Goal: Task Accomplishment & Management: Manage account settings

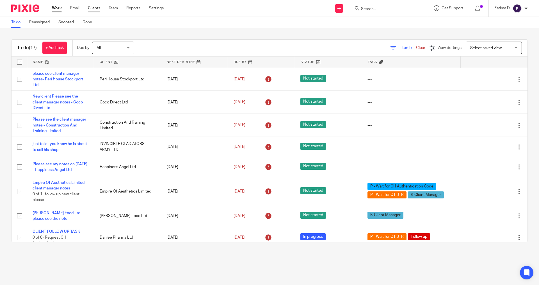
click at [98, 9] on link "Clients" at bounding box center [94, 8] width 12 height 6
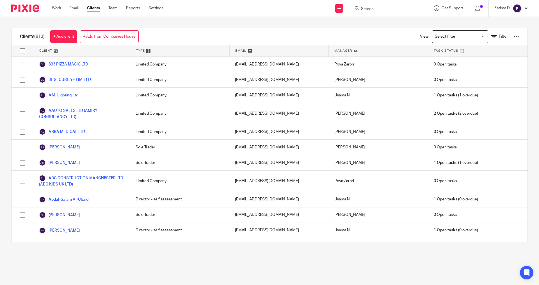
click at [514, 37] on div at bounding box center [517, 37] width 6 height 6
click at [22, 48] on input "checkbox" at bounding box center [22, 51] width 11 height 11
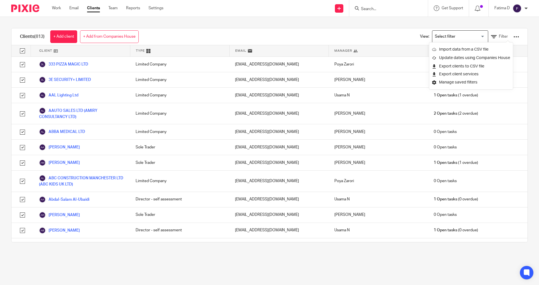
click at [23, 50] on input "checkbox" at bounding box center [22, 51] width 11 height 11
checkbox input "false"
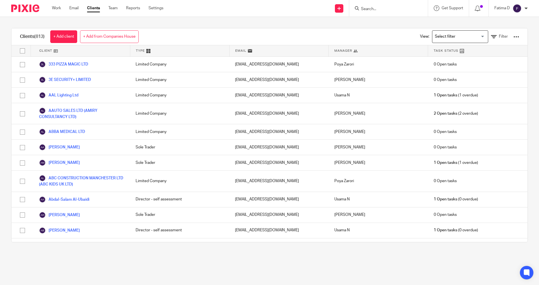
checkbox input "false"
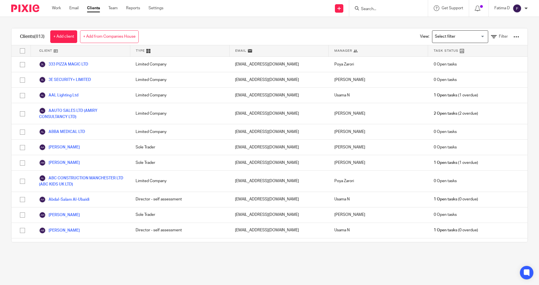
checkbox input "false"
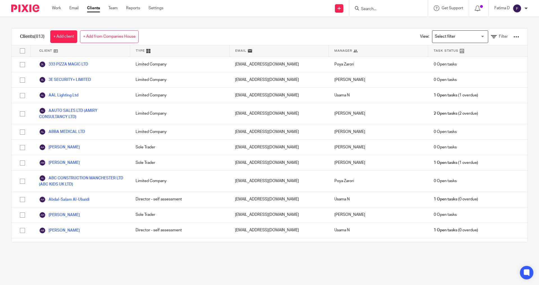
checkbox input "false"
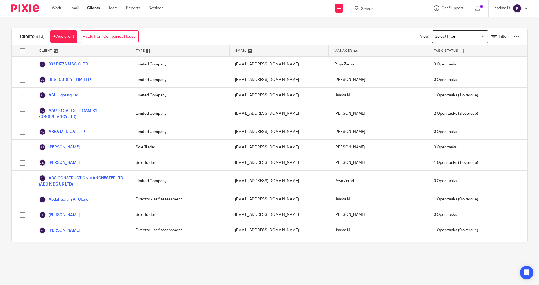
checkbox input "false"
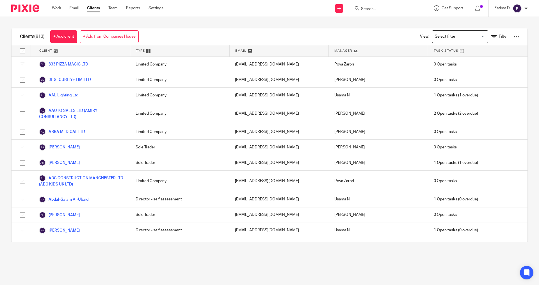
checkbox input "false"
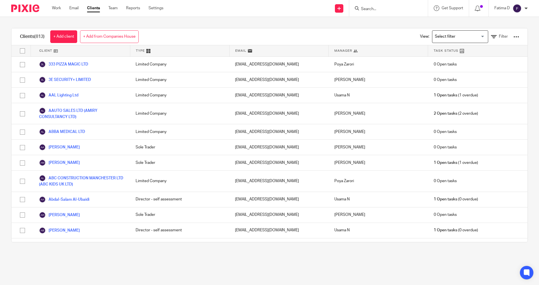
checkbox input "false"
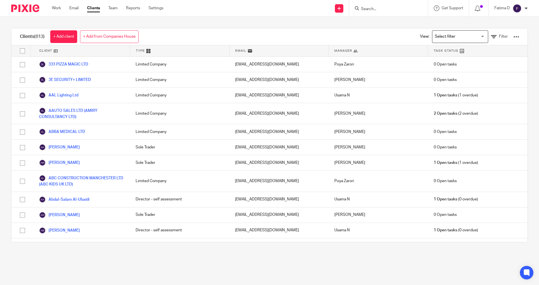
checkbox input "false"
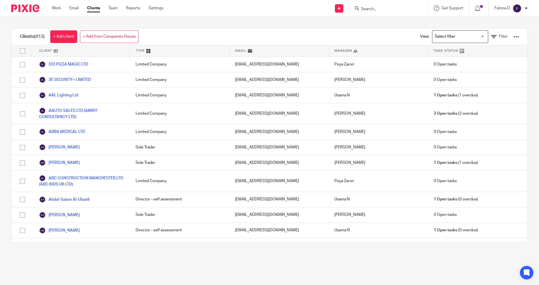
checkbox input "false"
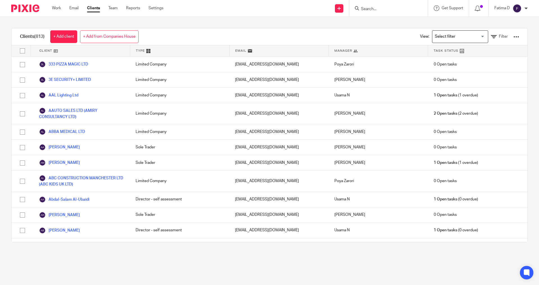
checkbox input "false"
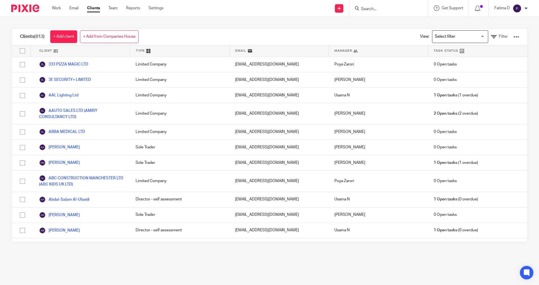
checkbox input "false"
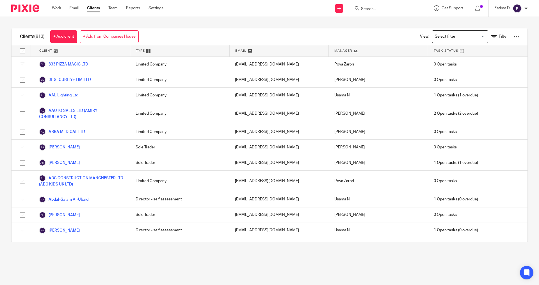
checkbox input "false"
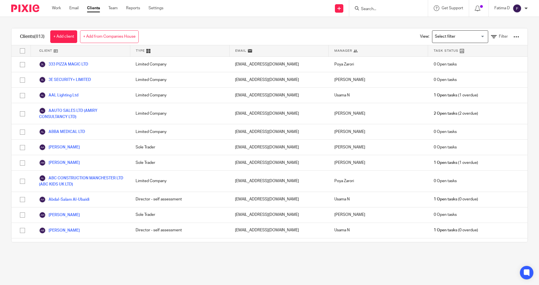
checkbox input "false"
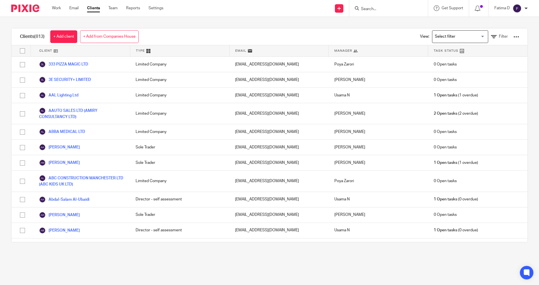
checkbox input "false"
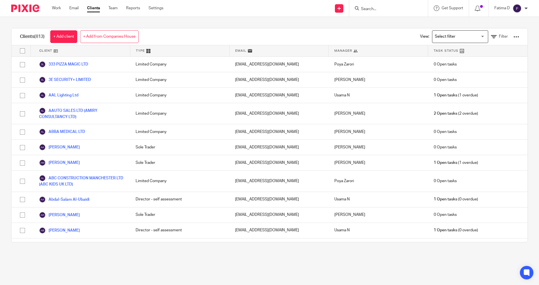
checkbox input "false"
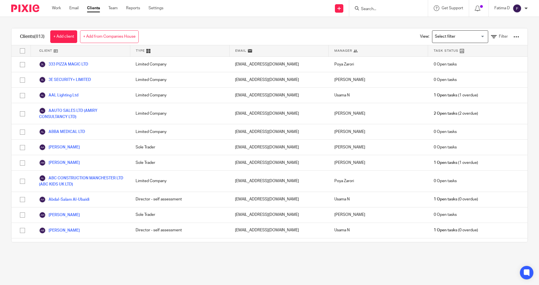
checkbox input "false"
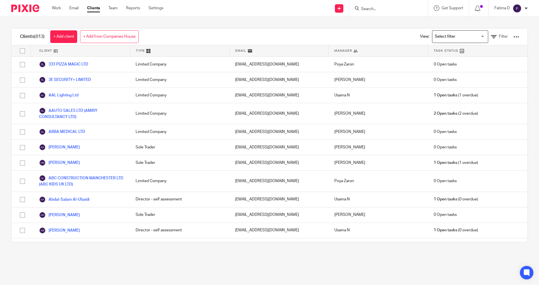
checkbox input "false"
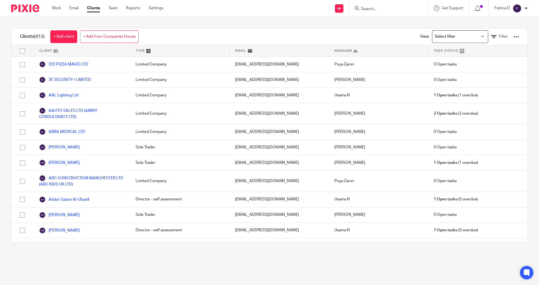
checkbox input "false"
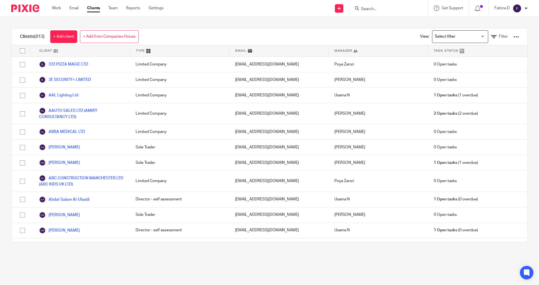
checkbox input "false"
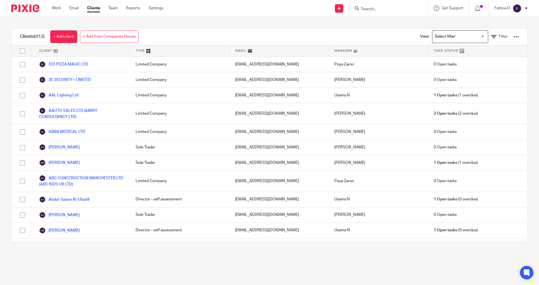
checkbox input "false"
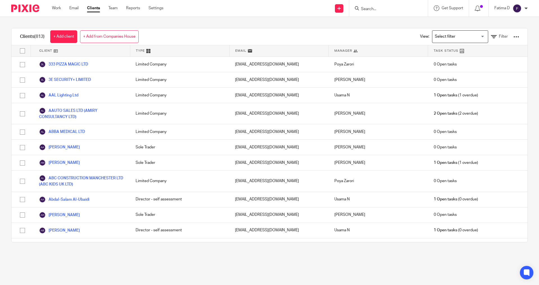
checkbox input "false"
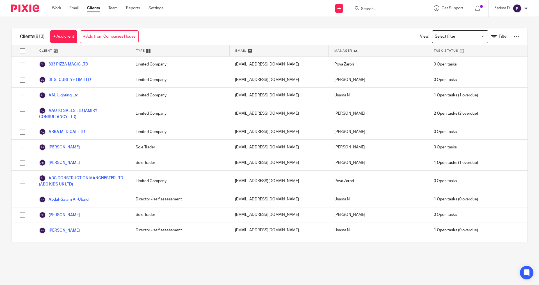
checkbox input "false"
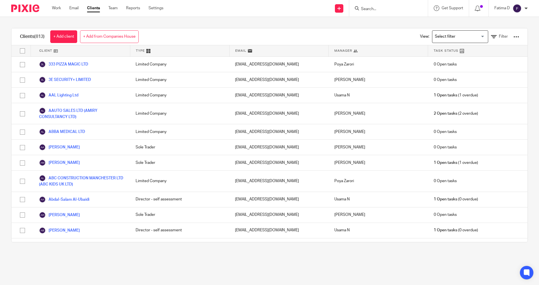
checkbox input "false"
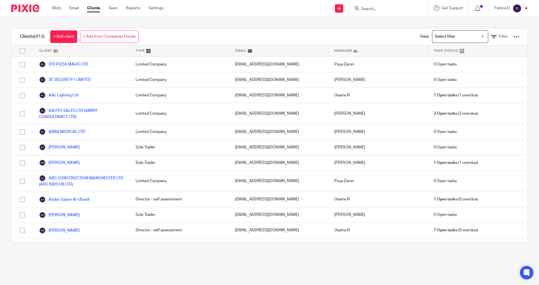
checkbox input "false"
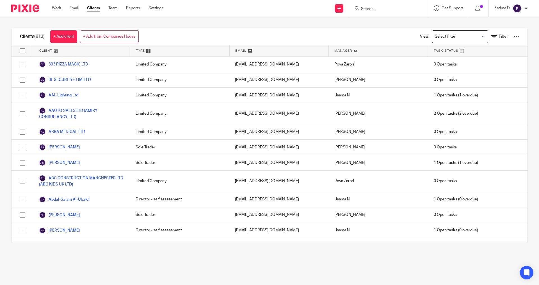
checkbox input "false"
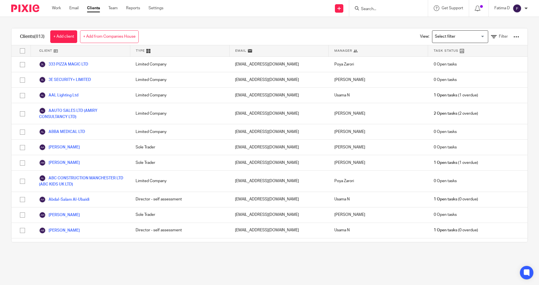
checkbox input "false"
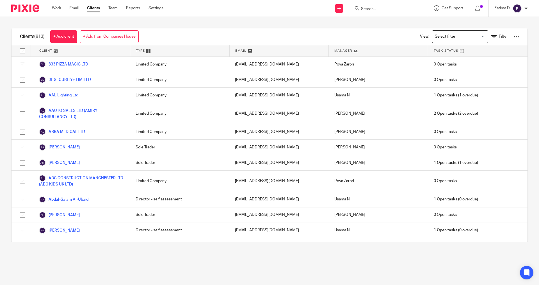
checkbox input "false"
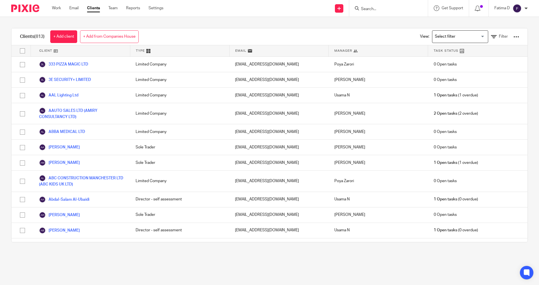
checkbox input "false"
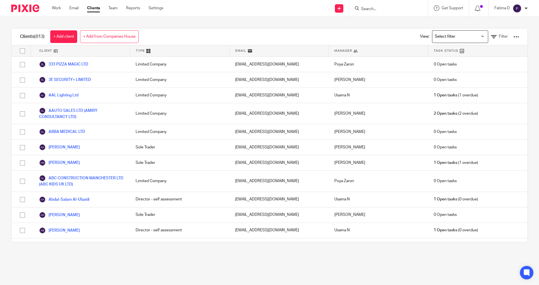
checkbox input "false"
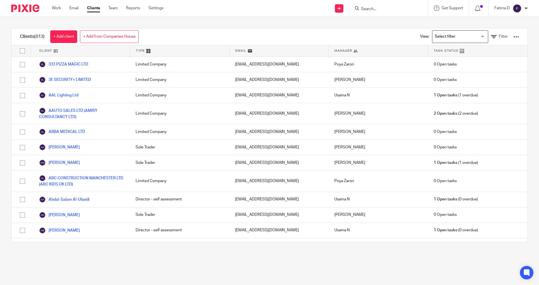
checkbox input "false"
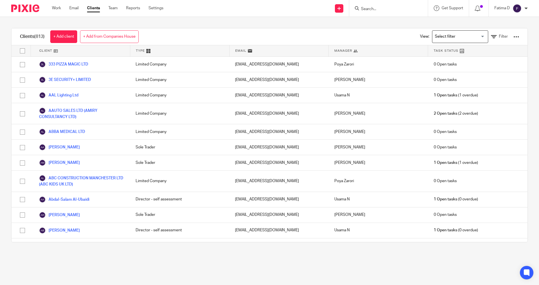
checkbox input "false"
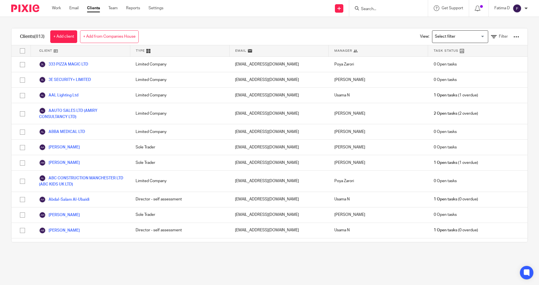
checkbox input "false"
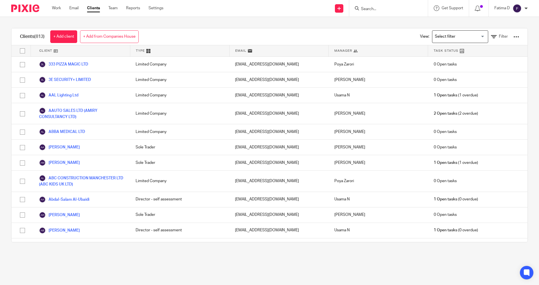
checkbox input "false"
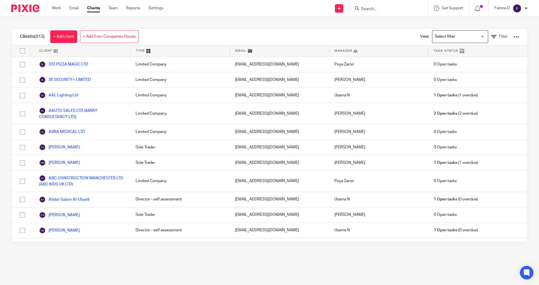
checkbox input "false"
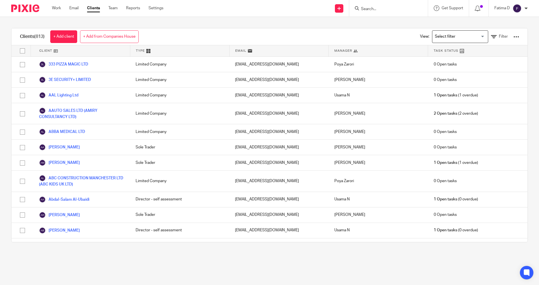
checkbox input "false"
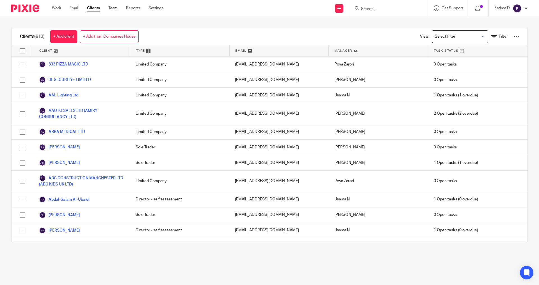
checkbox input "false"
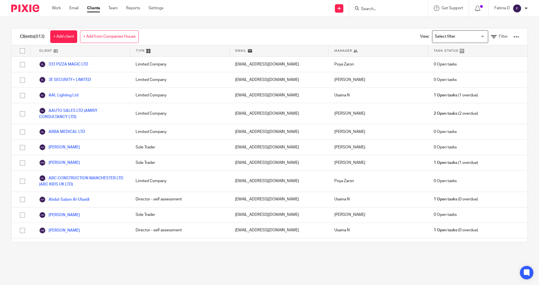
checkbox input "false"
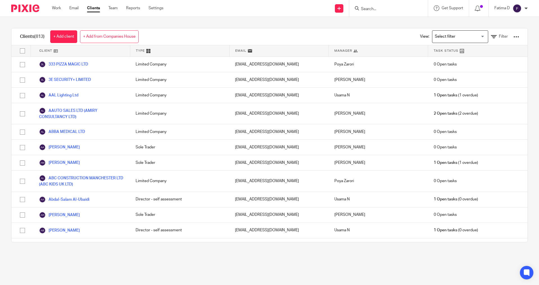
checkbox input "false"
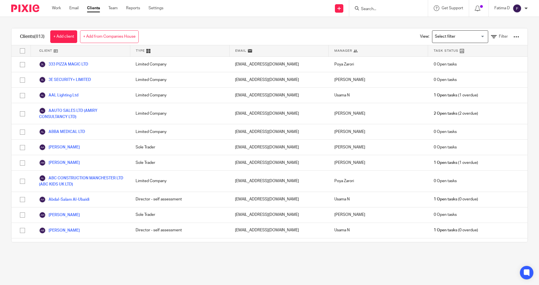
checkbox input "false"
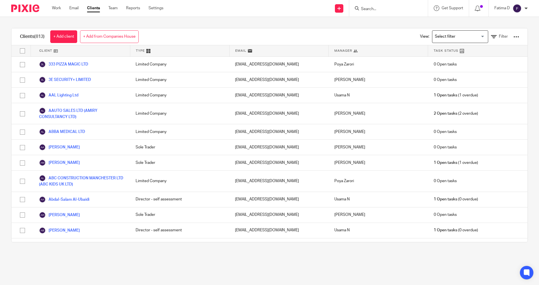
checkbox input "false"
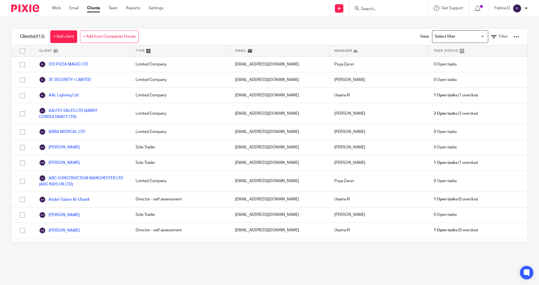
checkbox input "false"
click at [22, 50] on input "checkbox" at bounding box center [22, 51] width 11 height 11
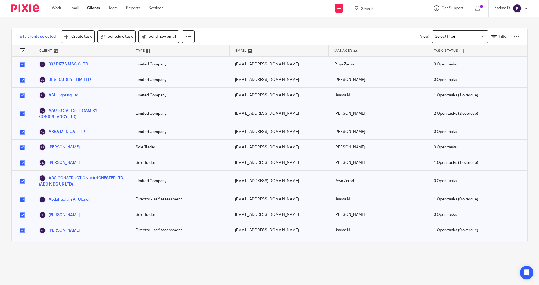
click at [514, 37] on div at bounding box center [517, 37] width 6 height 6
click at [463, 56] on link "Update dates using Companies House" at bounding box center [471, 58] width 78 height 8
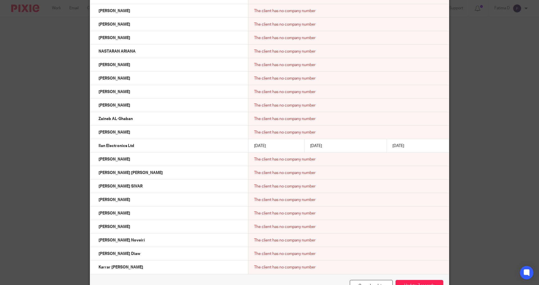
scroll to position [5686, 0]
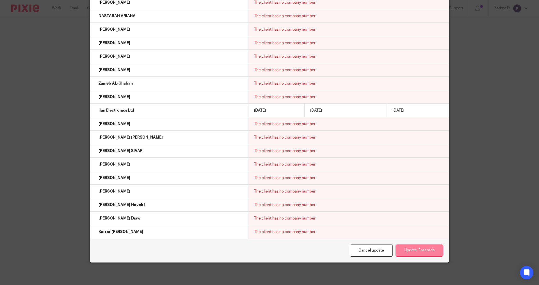
click at [416, 247] on button "Update 7 records" at bounding box center [420, 250] width 48 height 12
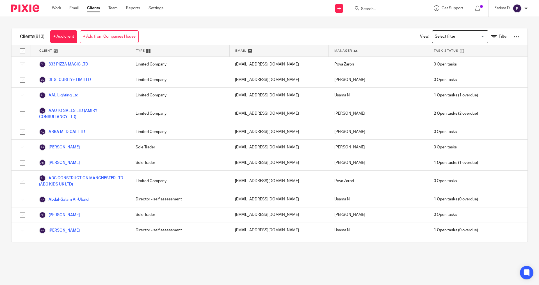
click at [368, 10] on input "Search" at bounding box center [386, 9] width 51 height 5
type input "voy"
click at [379, 21] on link at bounding box center [423, 24] width 126 height 13
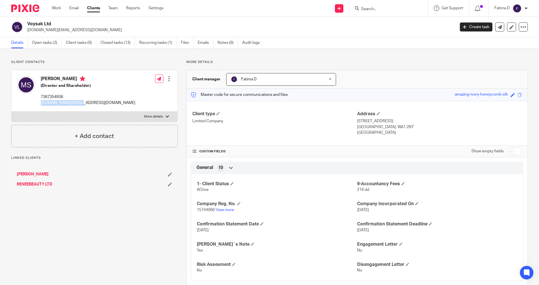
click at [40, 104] on div "[PERSON_NAME] (Director and Shareholder) 7367354936 [DOMAIN_NAME][EMAIL_ADDRESS…" at bounding box center [76, 90] width 118 height 35
click at [376, 10] on input "Search" at bounding box center [386, 9] width 51 height 5
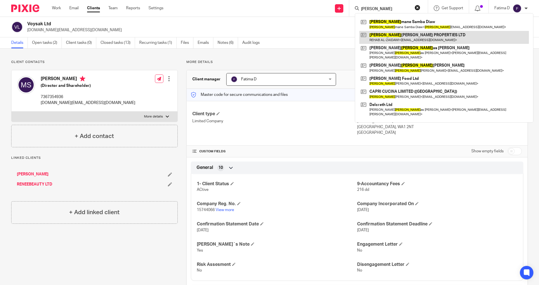
type input "[PERSON_NAME]"
click at [382, 33] on link at bounding box center [445, 37] width 170 height 13
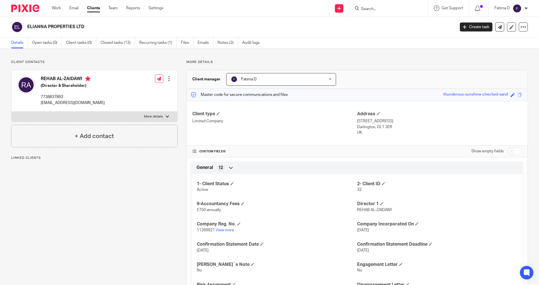
click at [166, 117] on div at bounding box center [167, 116] width 3 height 3
click at [12, 112] on input "More details" at bounding box center [11, 111] width 0 height 0
checkbox input "true"
